Goal: Navigation & Orientation: Go to known website

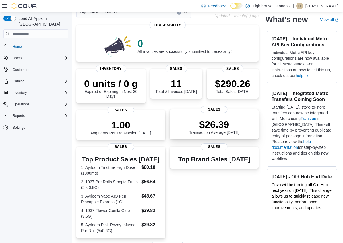
scroll to position [5, 0]
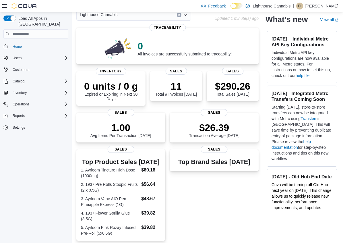
scroll to position [32, 0]
